Goal: Navigation & Orientation: Find specific page/section

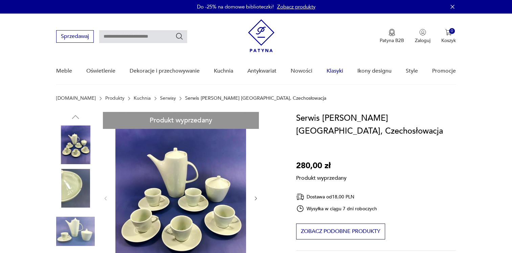
click at [337, 73] on link "Klasyki" at bounding box center [335, 71] width 17 height 26
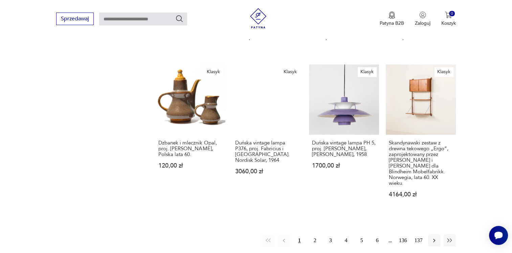
scroll to position [495, 0]
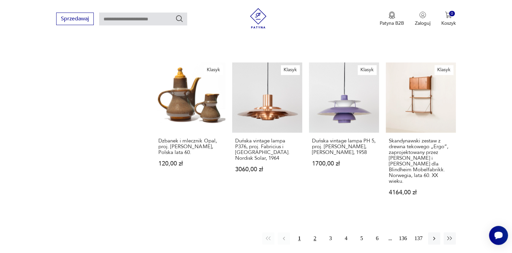
click at [313, 232] on button "2" at bounding box center [315, 238] width 12 height 12
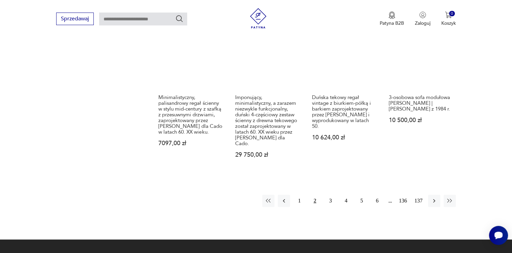
scroll to position [569, 0]
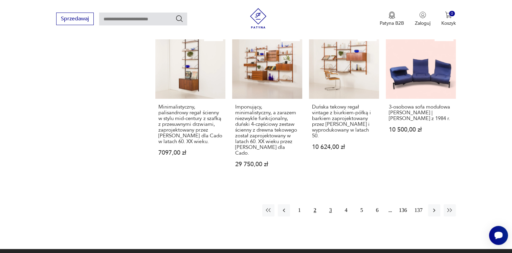
click at [330, 204] on button "3" at bounding box center [331, 210] width 12 height 12
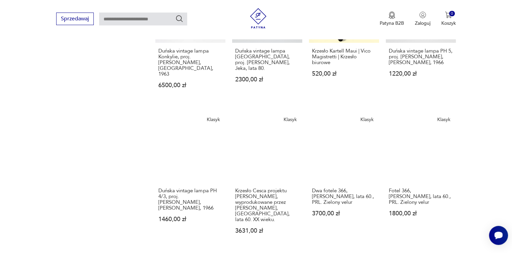
scroll to position [462, 0]
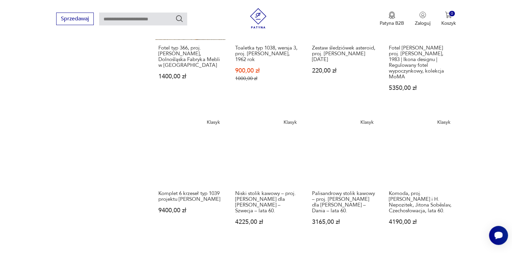
scroll to position [488, 0]
